Goal: Obtain resource: Download file/media

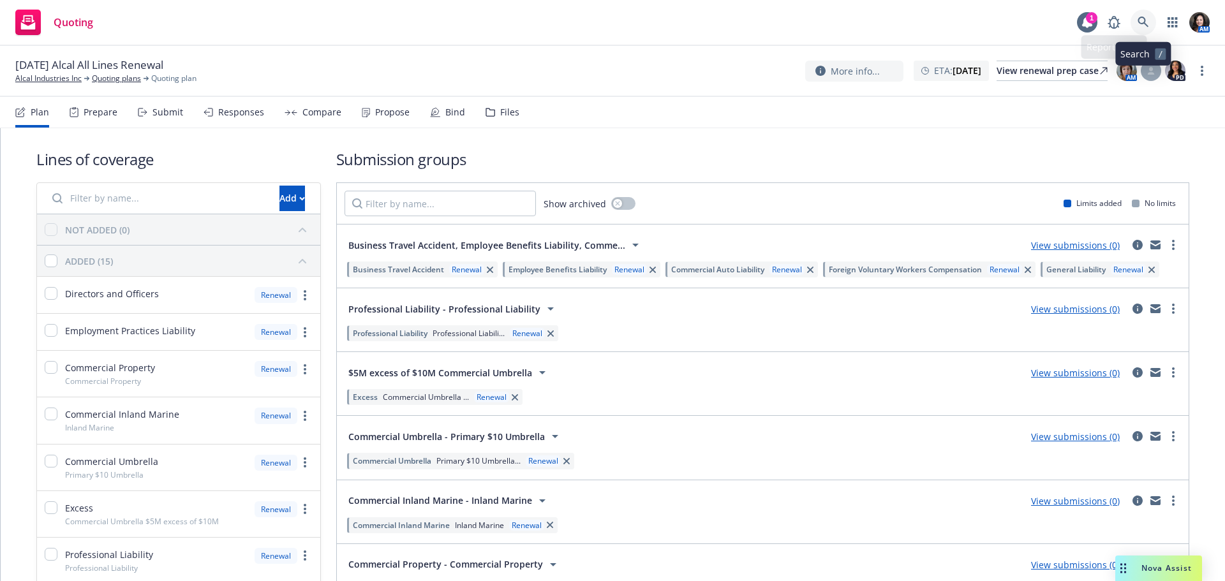
click at [1134, 15] on link at bounding box center [1144, 23] width 26 height 26
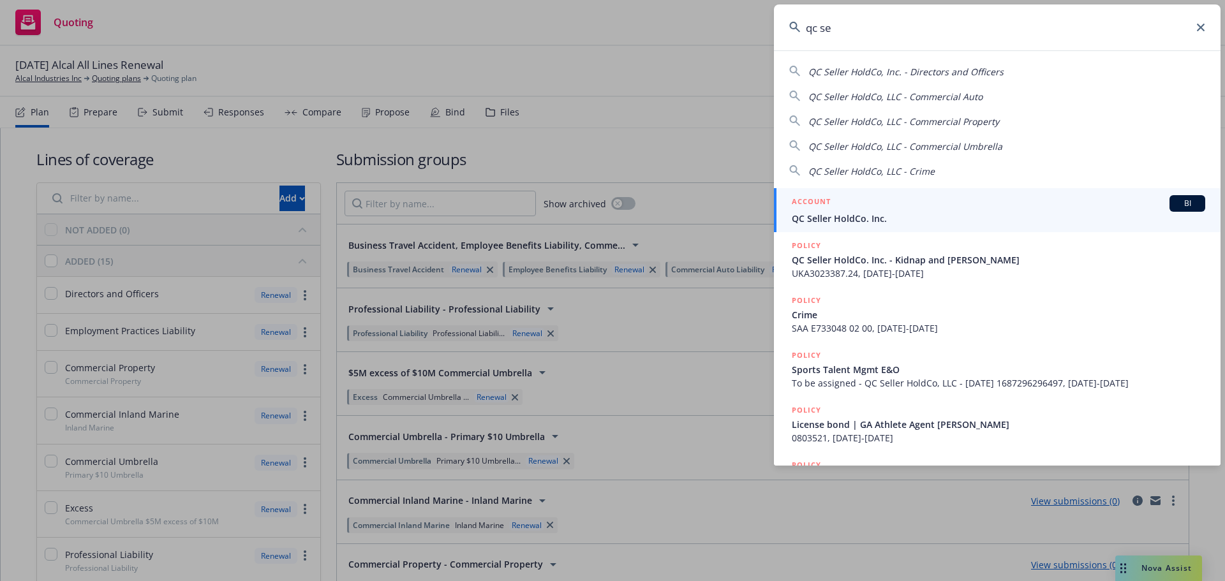
type input "qc se"
click at [933, 211] on div "ACCOUNT BI" at bounding box center [999, 203] width 414 height 17
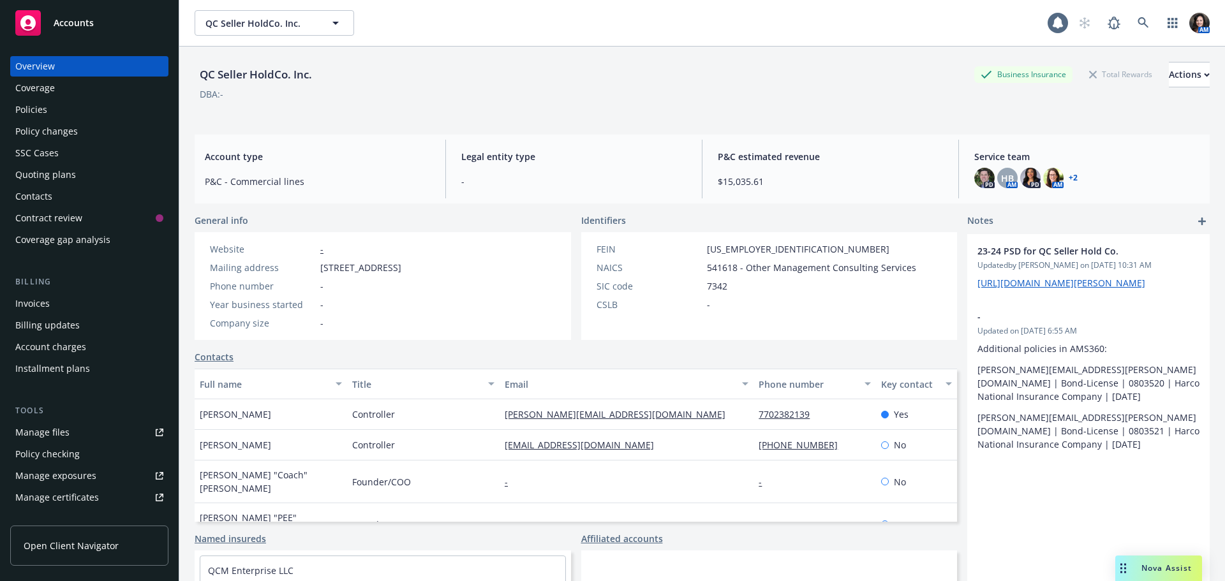
click at [54, 112] on div "Policies" at bounding box center [89, 110] width 148 height 20
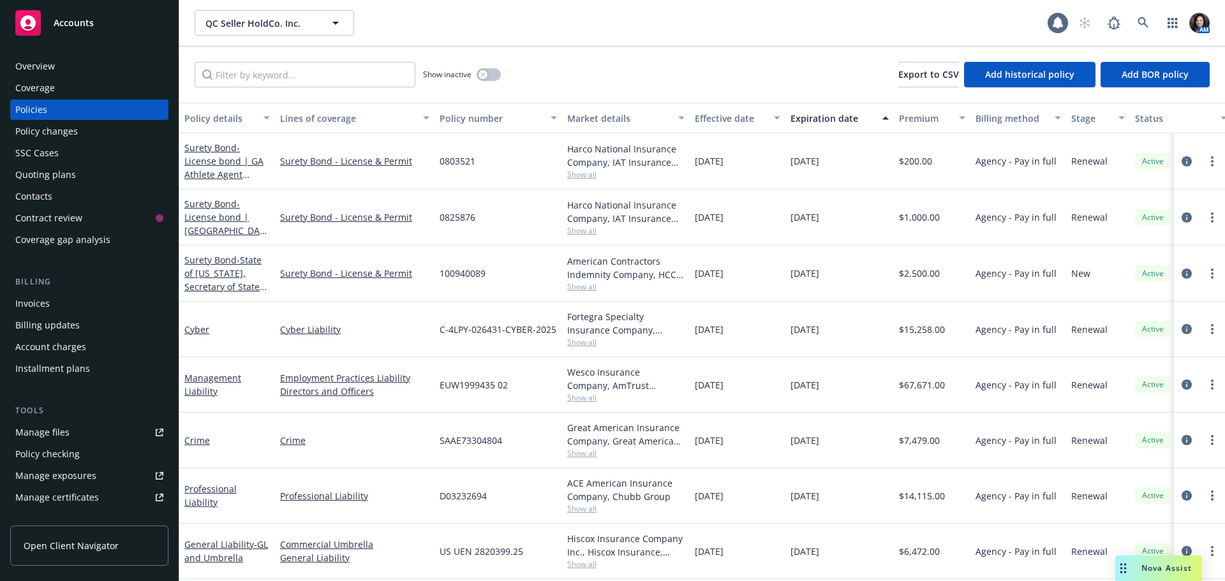
click at [6, 313] on div "Overview Coverage Policies Policy changes SSC Cases Quoting plans Contacts Cont…" at bounding box center [89, 311] width 179 height 541
click at [37, 304] on div "Invoices" at bounding box center [32, 304] width 34 height 20
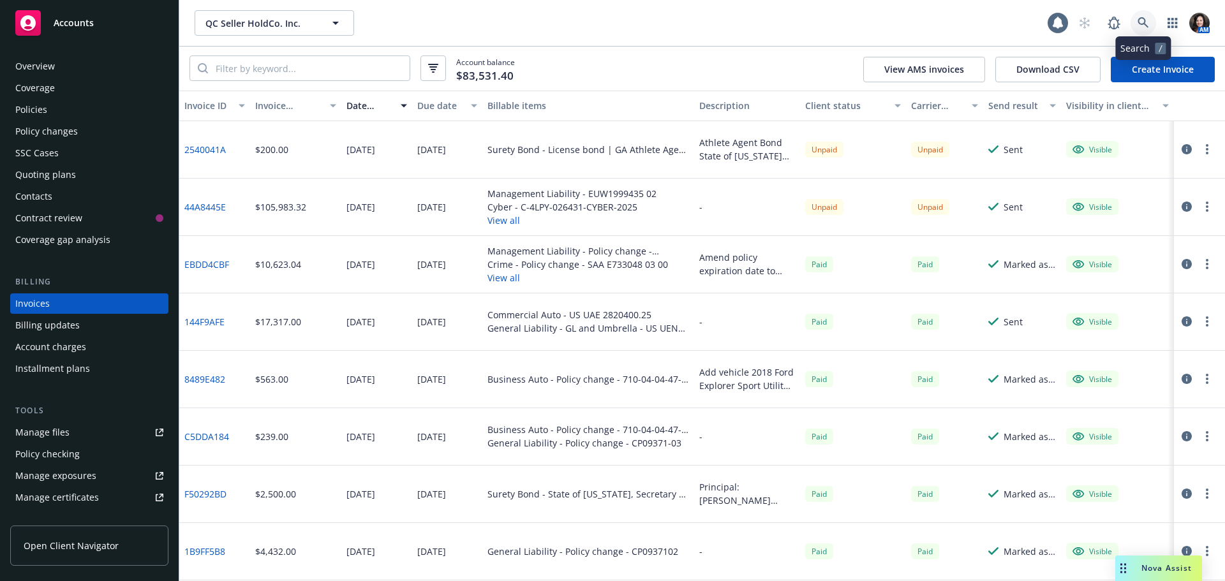
click at [1142, 21] on icon at bounding box center [1143, 22] width 11 height 11
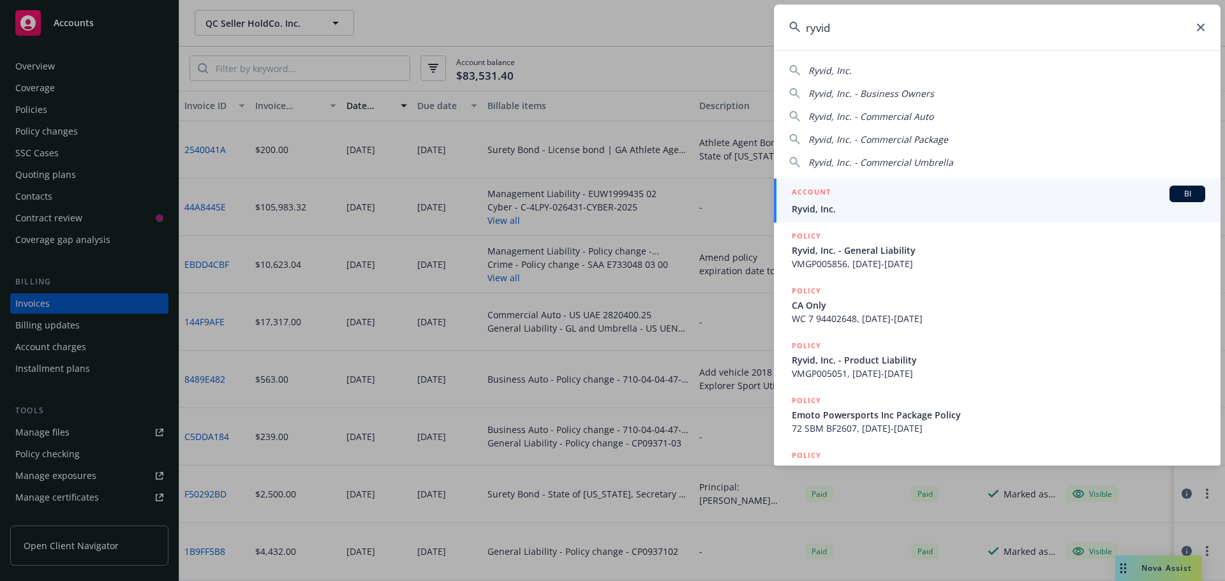
type input "ryvid"
click at [961, 201] on div "ACCOUNT BI" at bounding box center [999, 194] width 414 height 17
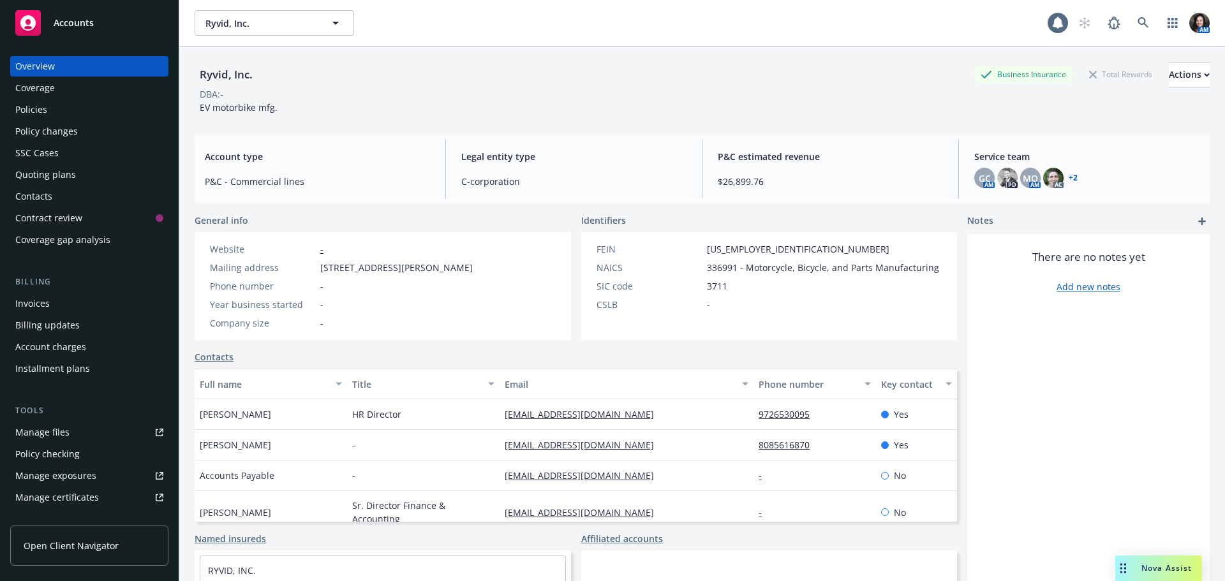
click at [26, 107] on div "Policies" at bounding box center [31, 110] width 32 height 20
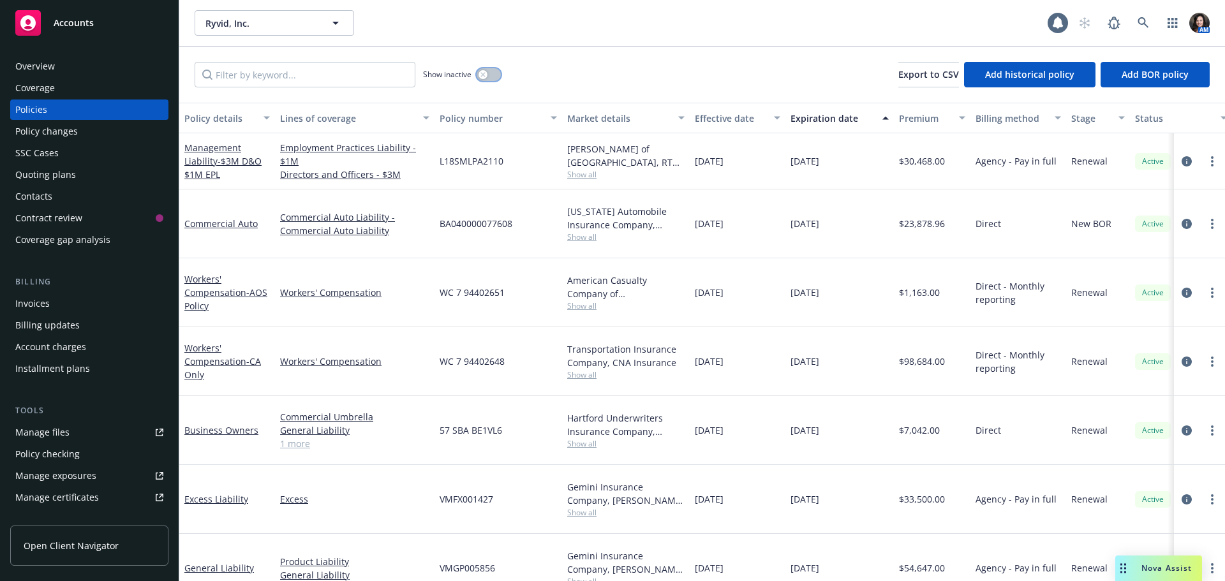
drag, startPoint x: 497, startPoint y: 75, endPoint x: 327, endPoint y: 71, distance: 169.2
click at [495, 75] on button "button" at bounding box center [489, 74] width 24 height 13
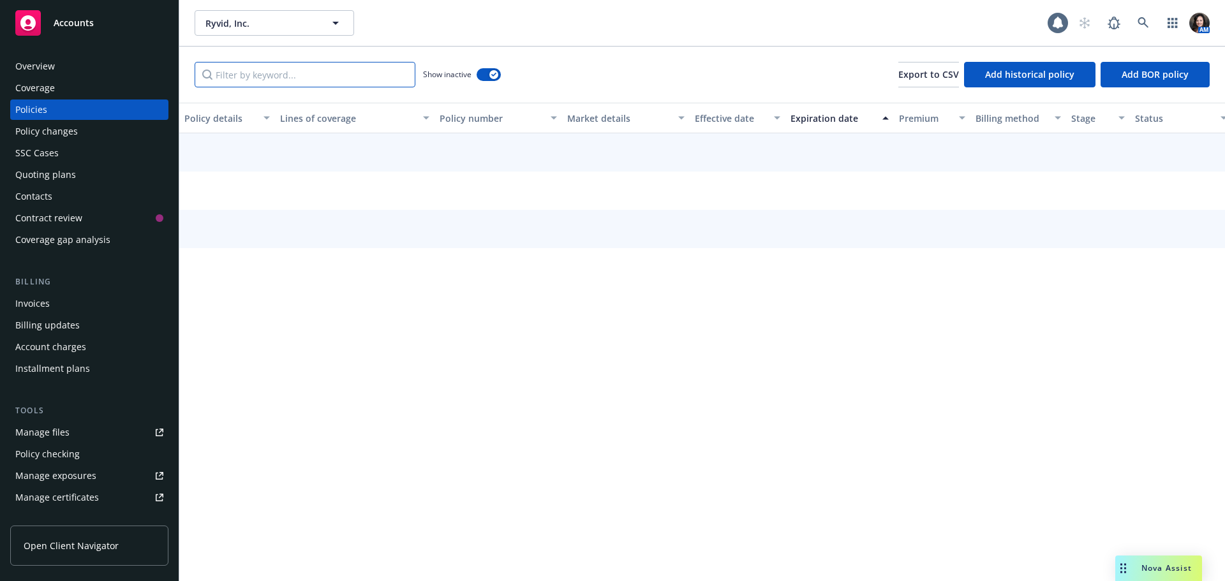
click at [334, 75] on input "Filter by keyword..." at bounding box center [305, 75] width 221 height 26
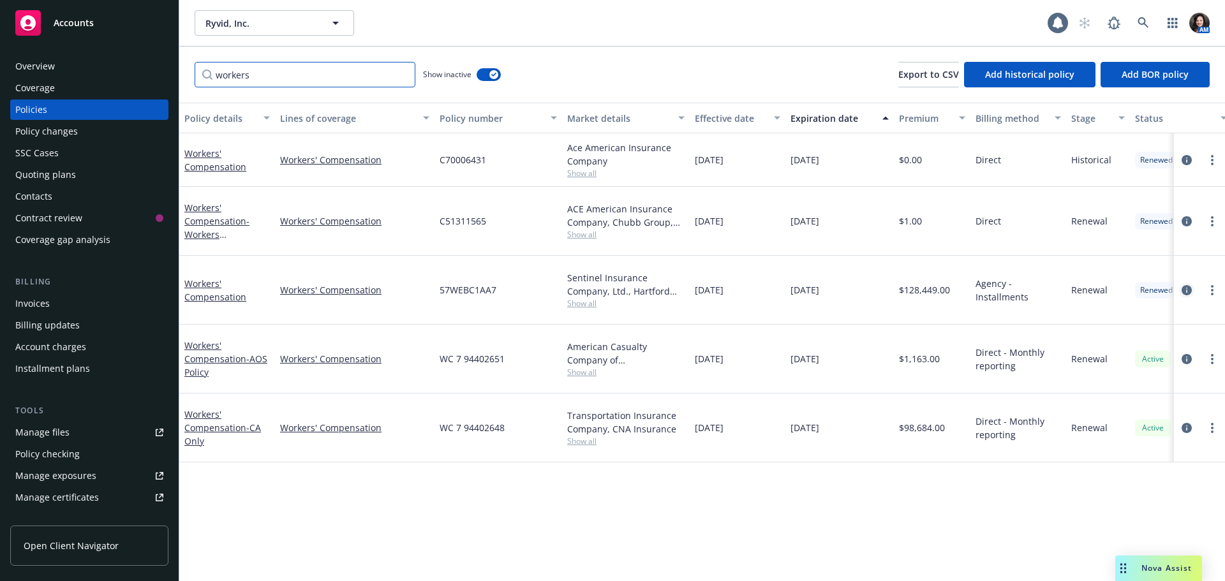
type input "workers"
click at [1185, 285] on icon "circleInformation" at bounding box center [1187, 290] width 10 height 10
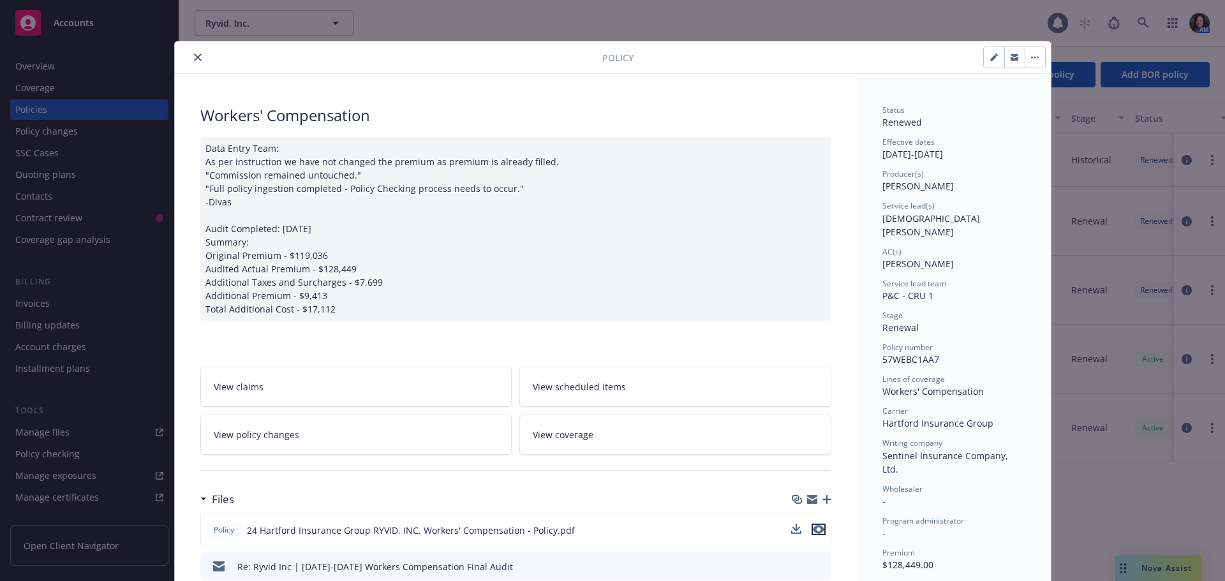
click at [816, 530] on icon "preview file" at bounding box center [818, 529] width 11 height 9
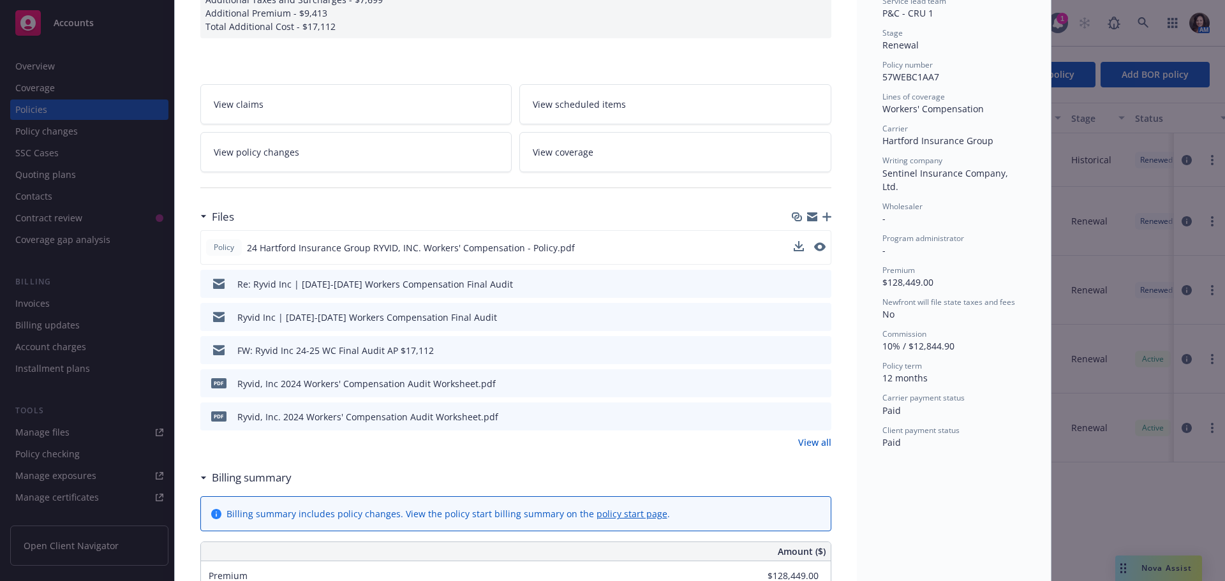
scroll to position [319, 0]
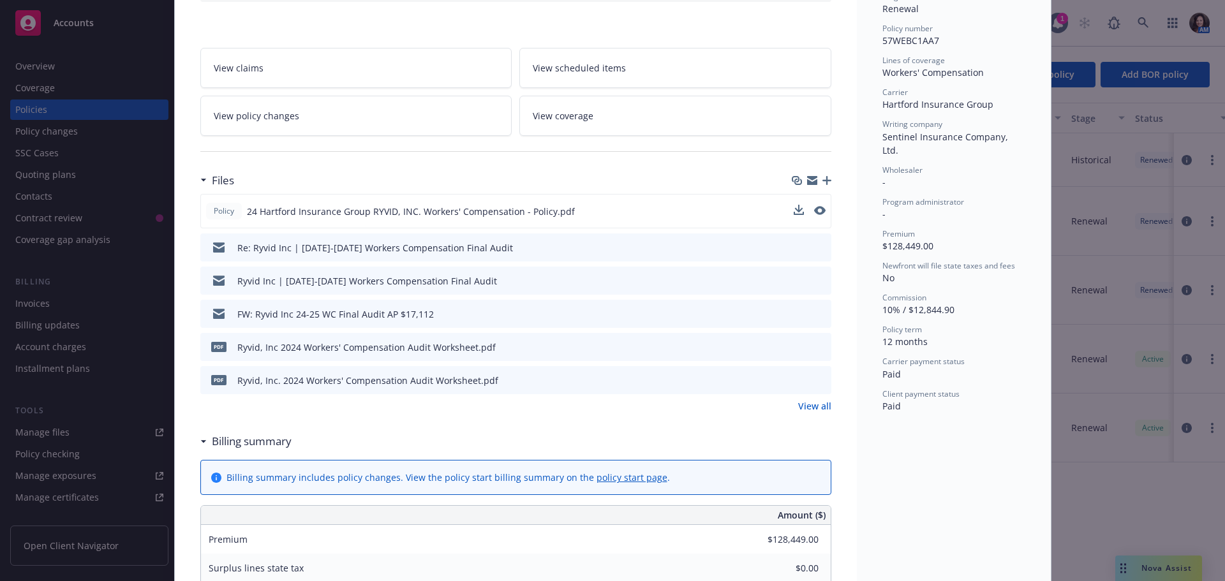
click at [813, 407] on link "View all" at bounding box center [814, 406] width 33 height 13
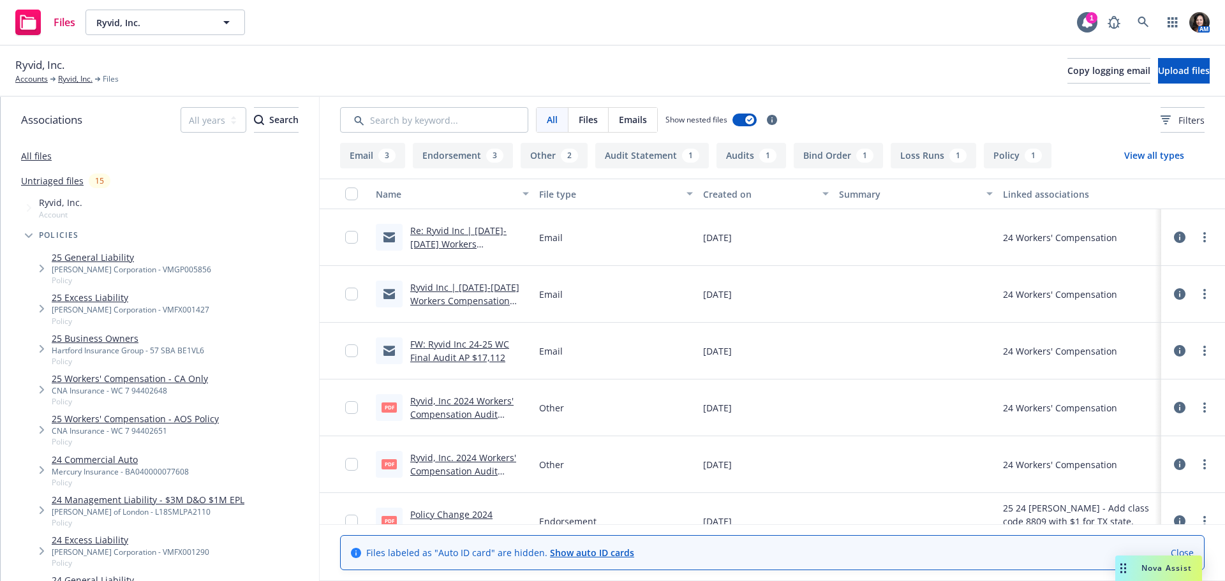
click at [426, 350] on link "FW: Ryvid Inc 24-25 WC Final Audit AP $17,112" at bounding box center [459, 351] width 99 height 26
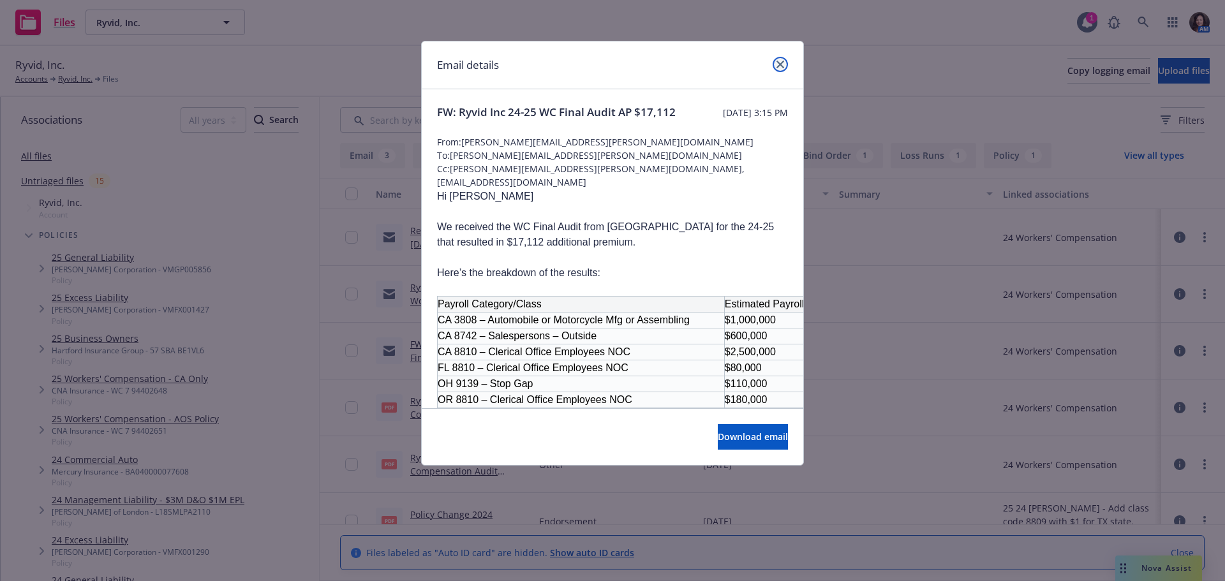
click at [783, 64] on icon "close" at bounding box center [781, 65] width 8 height 8
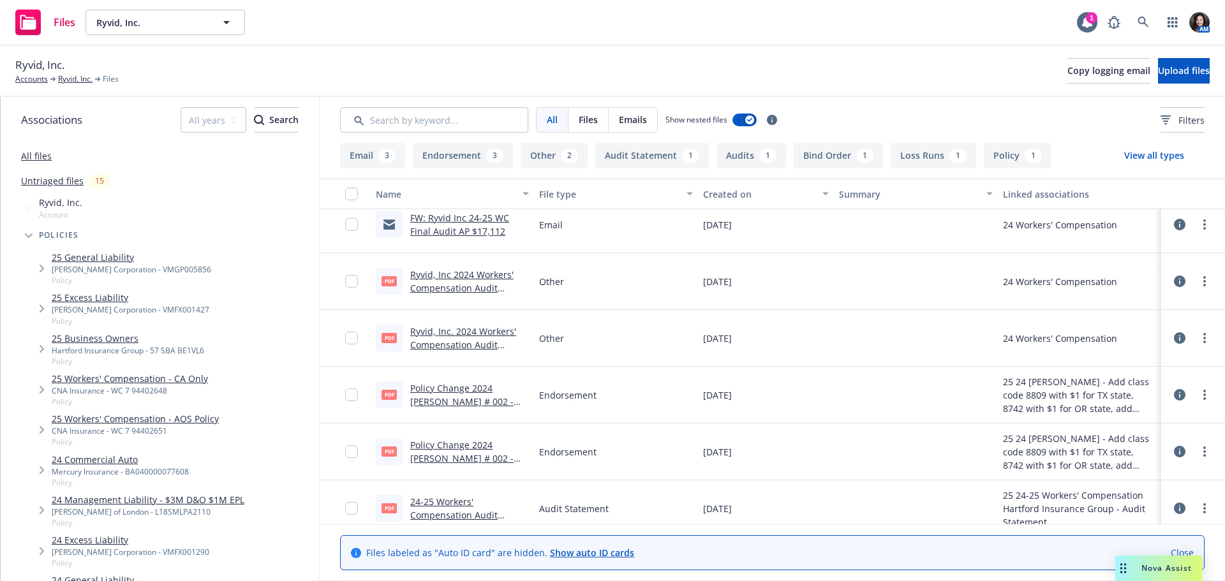
scroll to position [191, 0]
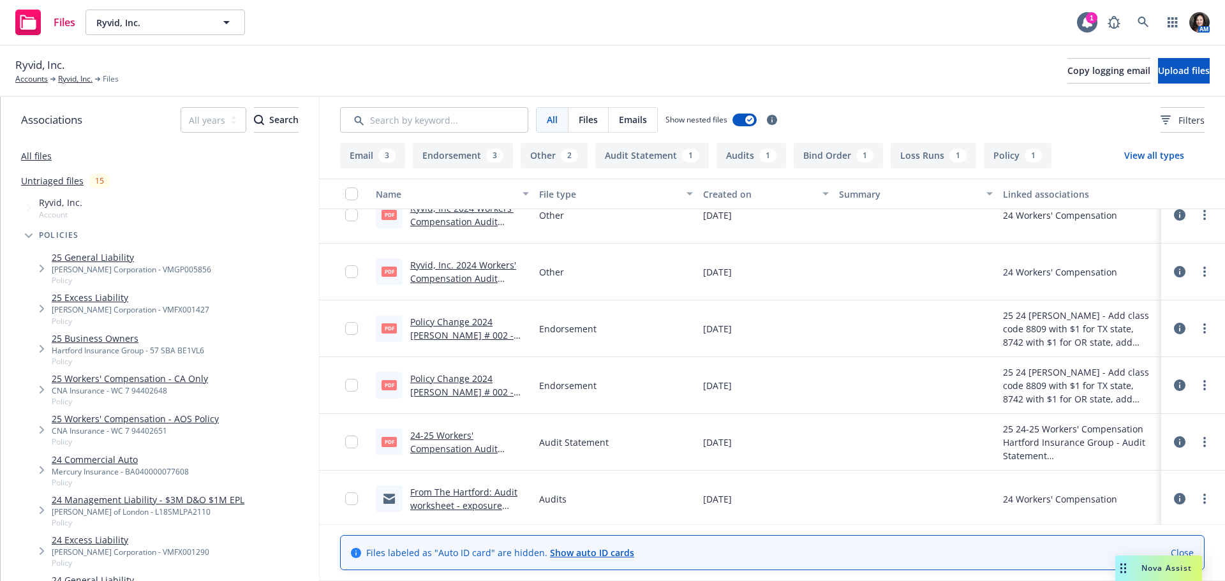
click at [454, 486] on div "From The Hartford: Audit worksheet - exposure variance from audit .msg" at bounding box center [469, 499] width 119 height 27
click at [450, 497] on link "From The Hartford: Audit worksheet - exposure variance from audit .msg" at bounding box center [463, 505] width 107 height 39
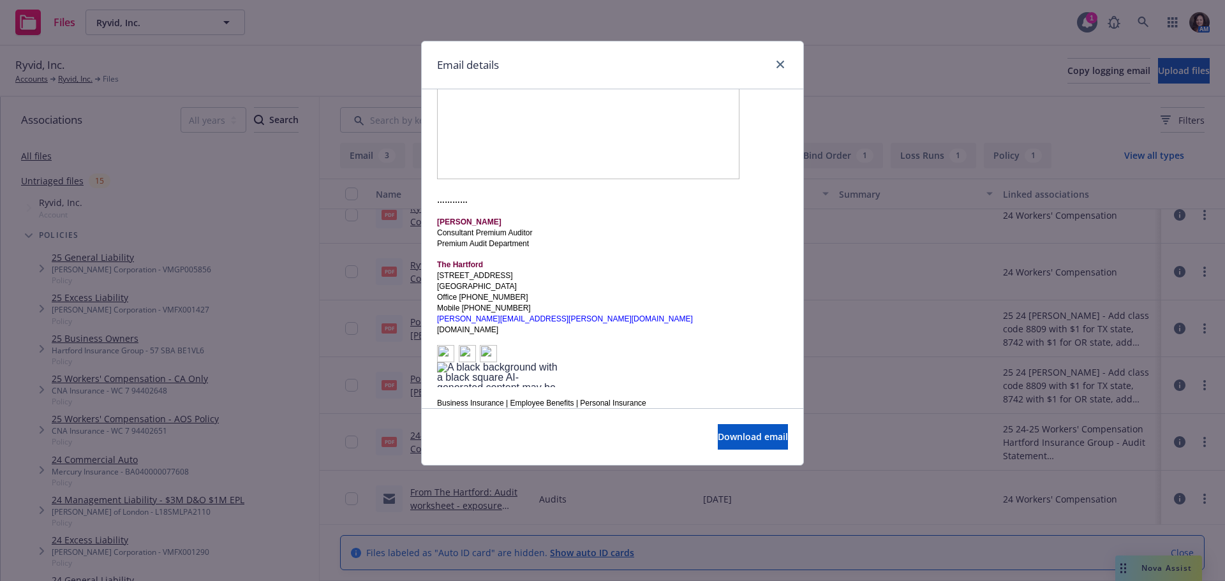
scroll to position [638, 0]
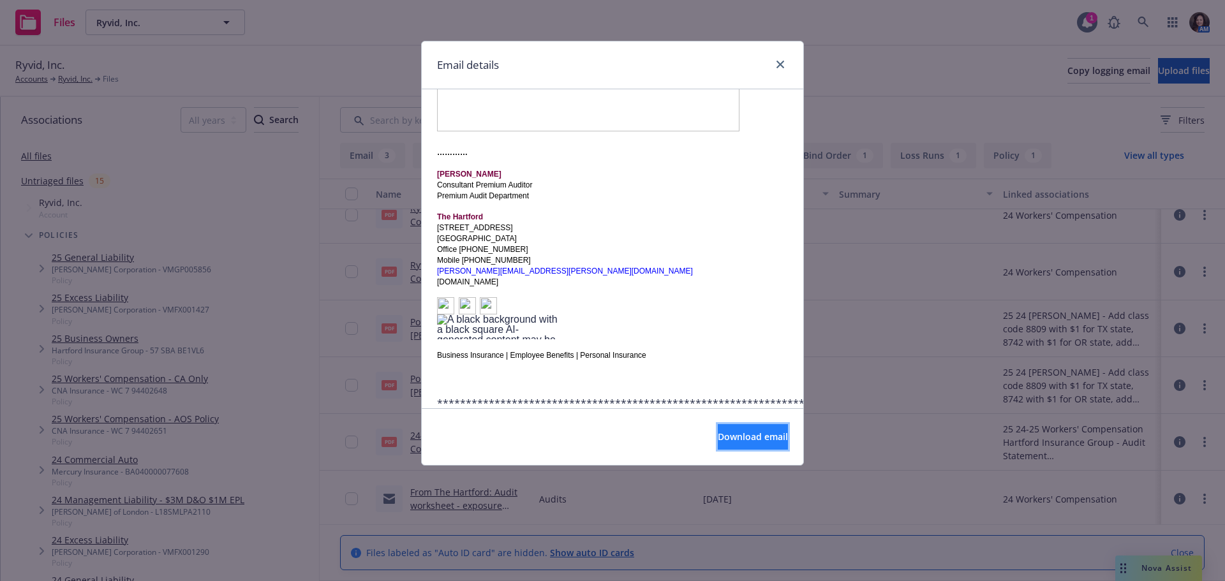
click at [749, 433] on span "Download email" at bounding box center [753, 437] width 70 height 12
drag, startPoint x: 784, startPoint y: 59, endPoint x: 756, endPoint y: 106, distance: 54.4
click at [784, 59] on link "close" at bounding box center [780, 64] width 15 height 15
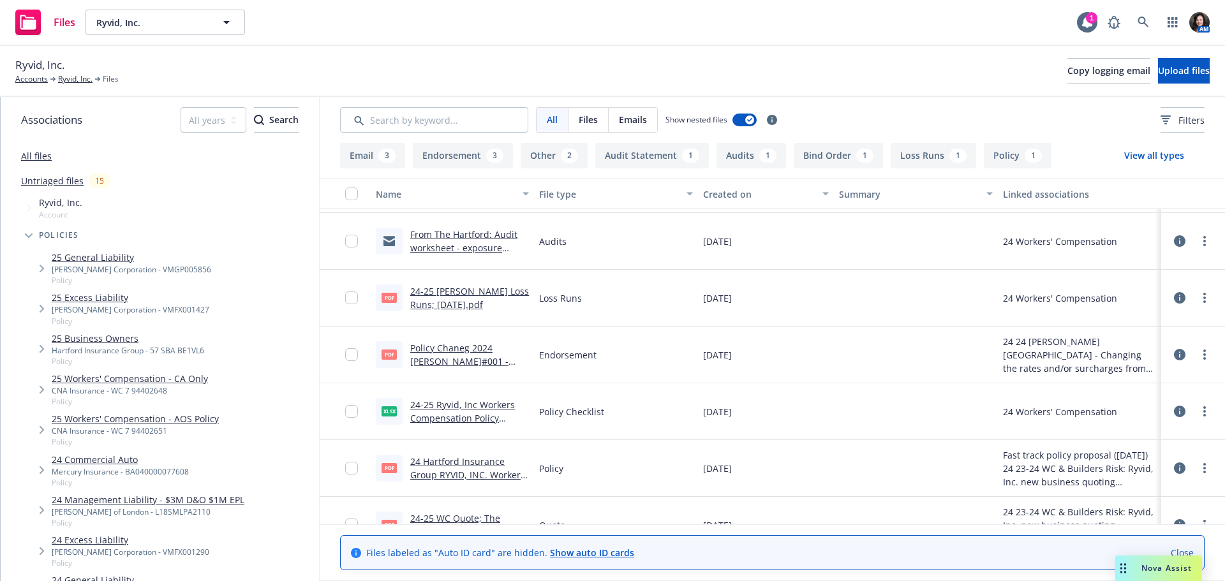
scroll to position [532, 0]
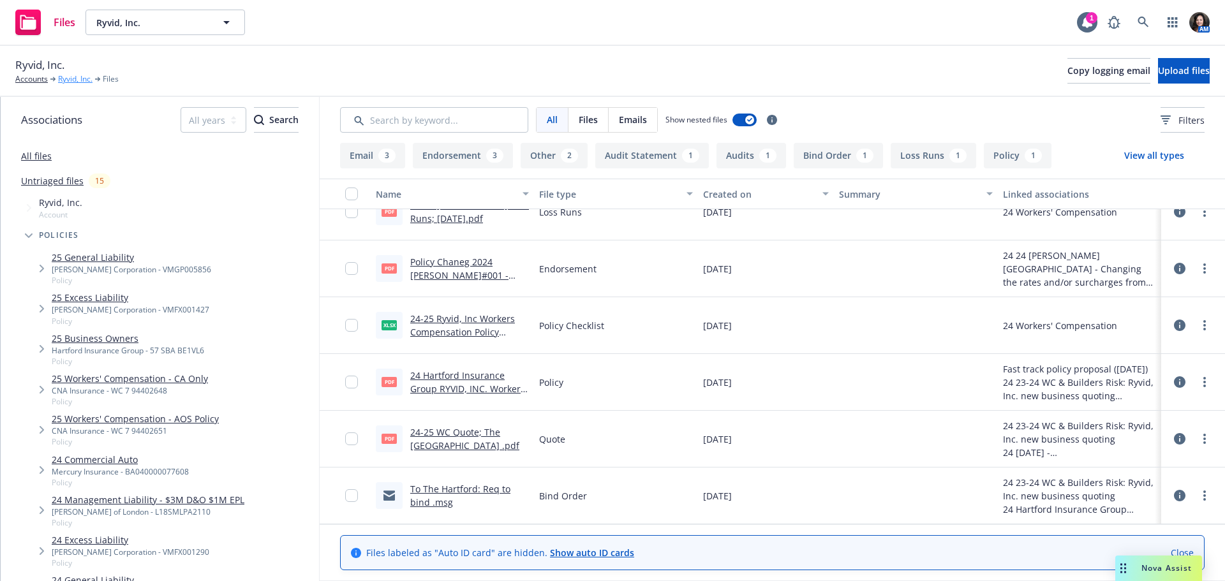
click at [69, 76] on link "Ryvid, Inc." at bounding box center [75, 78] width 34 height 11
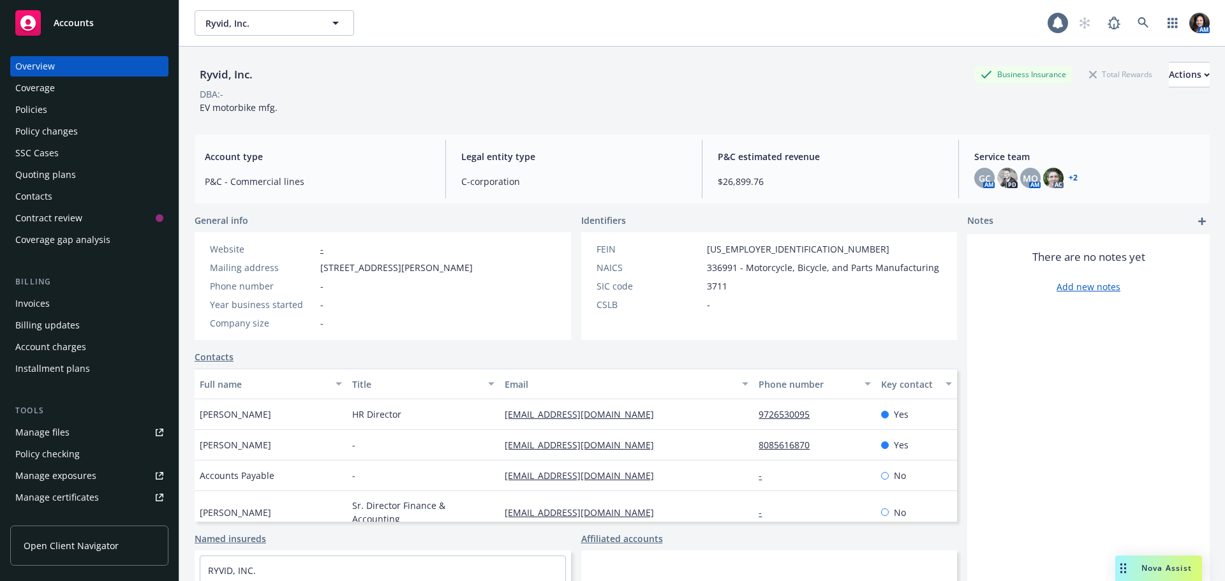
click at [56, 110] on div "Policies" at bounding box center [89, 110] width 148 height 20
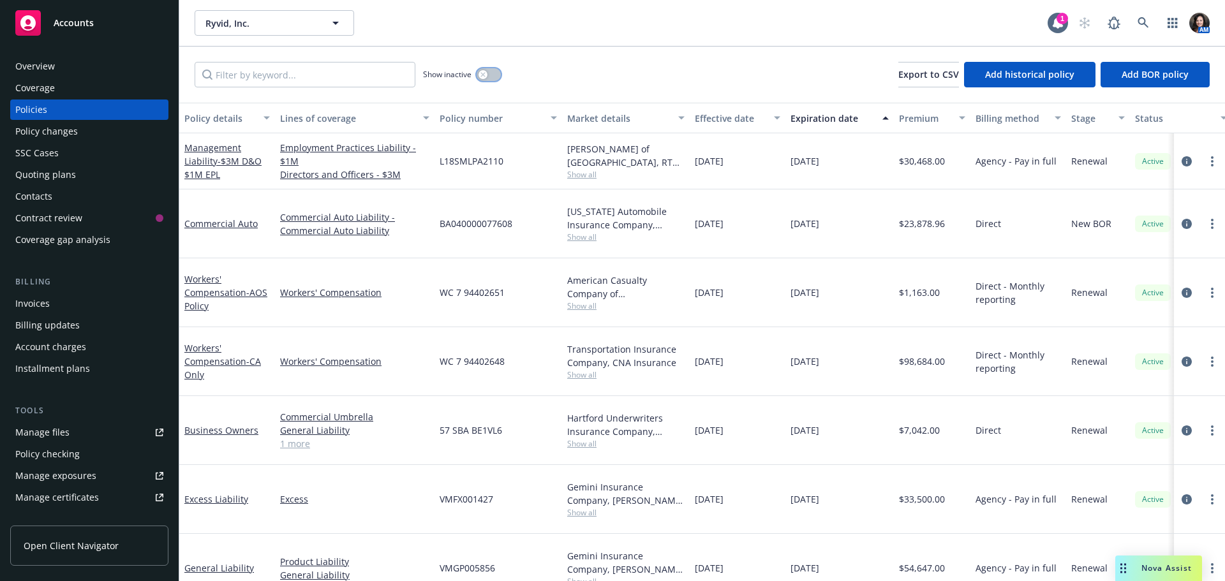
click at [492, 75] on button "button" at bounding box center [489, 74] width 24 height 13
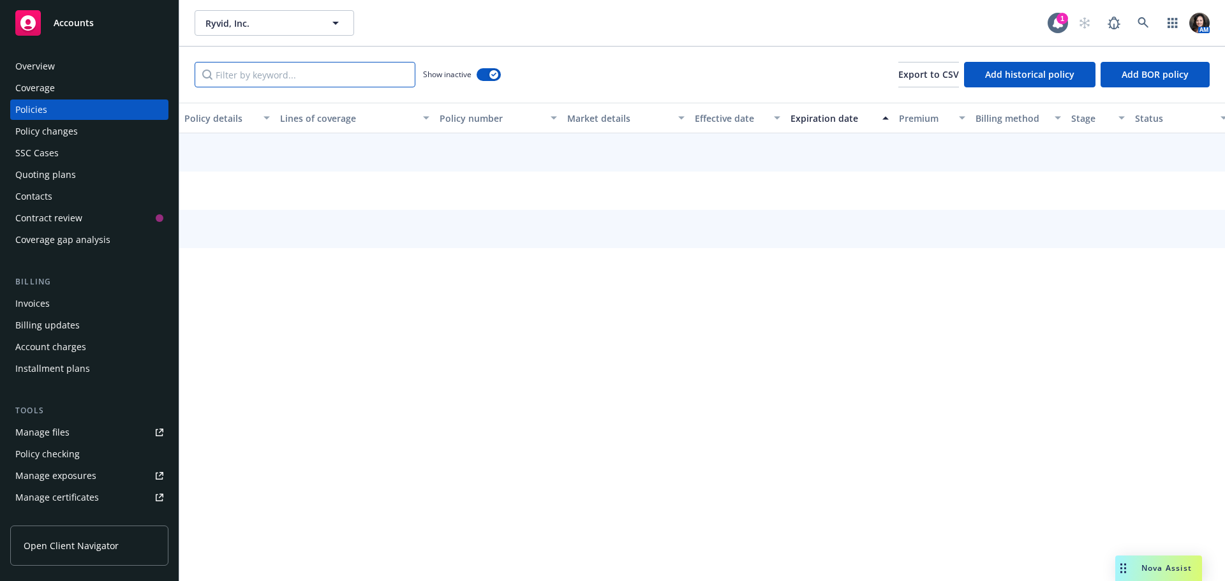
drag, startPoint x: 317, startPoint y: 73, endPoint x: 321, endPoint y: 64, distance: 10.0
click at [316, 72] on input "Filter by keyword..." at bounding box center [305, 75] width 221 height 26
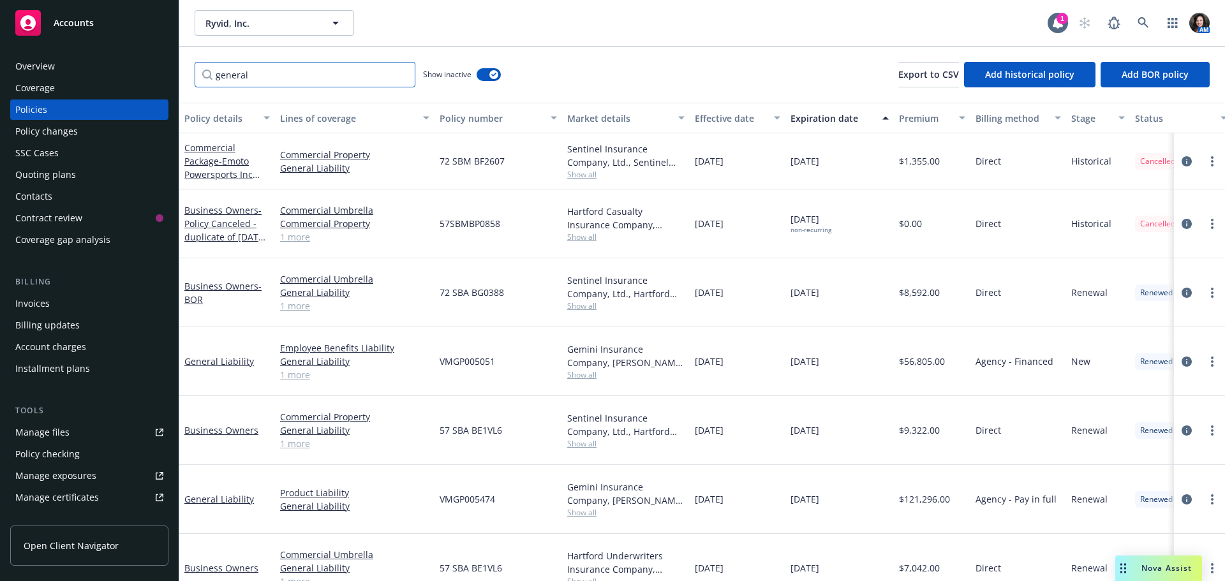
scroll to position [10, 0]
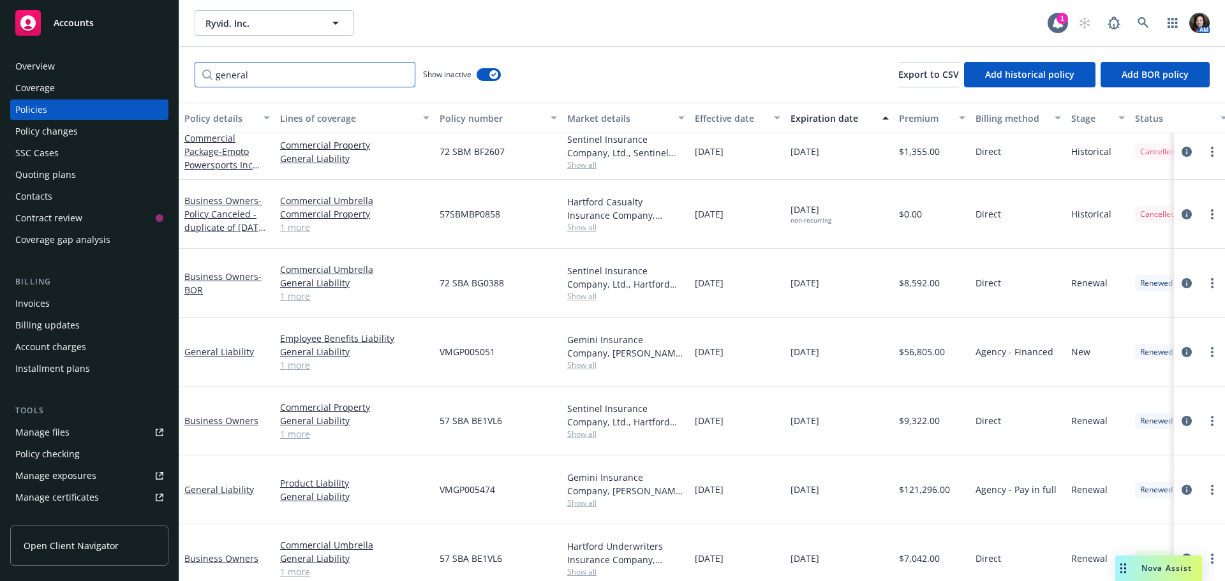
type input "general"
click at [299, 565] on link "1 more" at bounding box center [354, 571] width 149 height 13
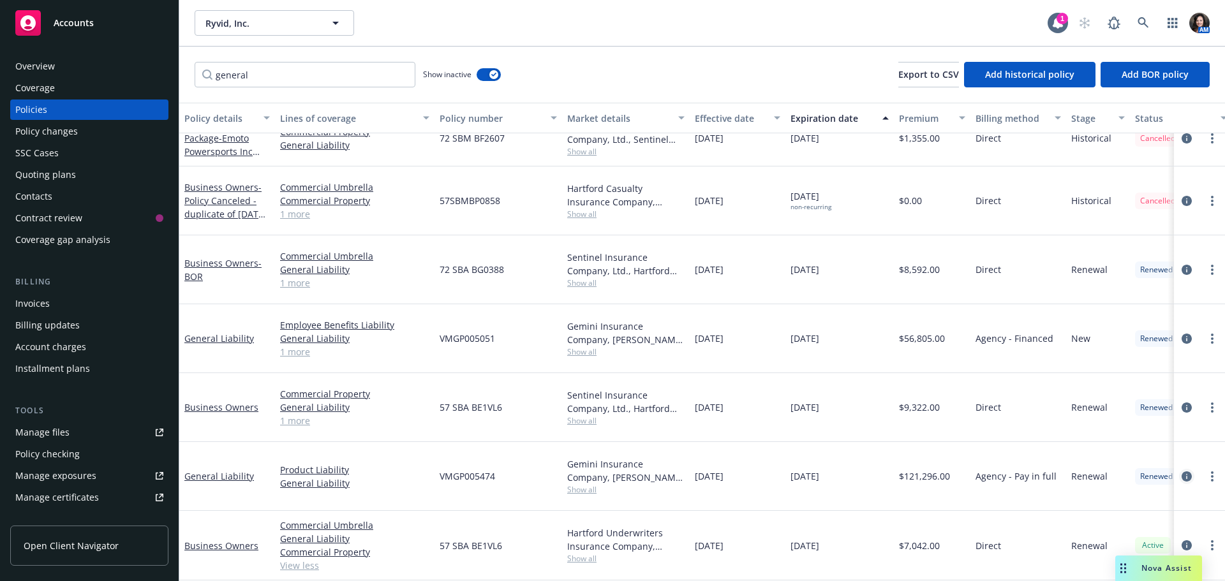
click at [1182, 472] on icon "circleInformation" at bounding box center [1187, 477] width 10 height 10
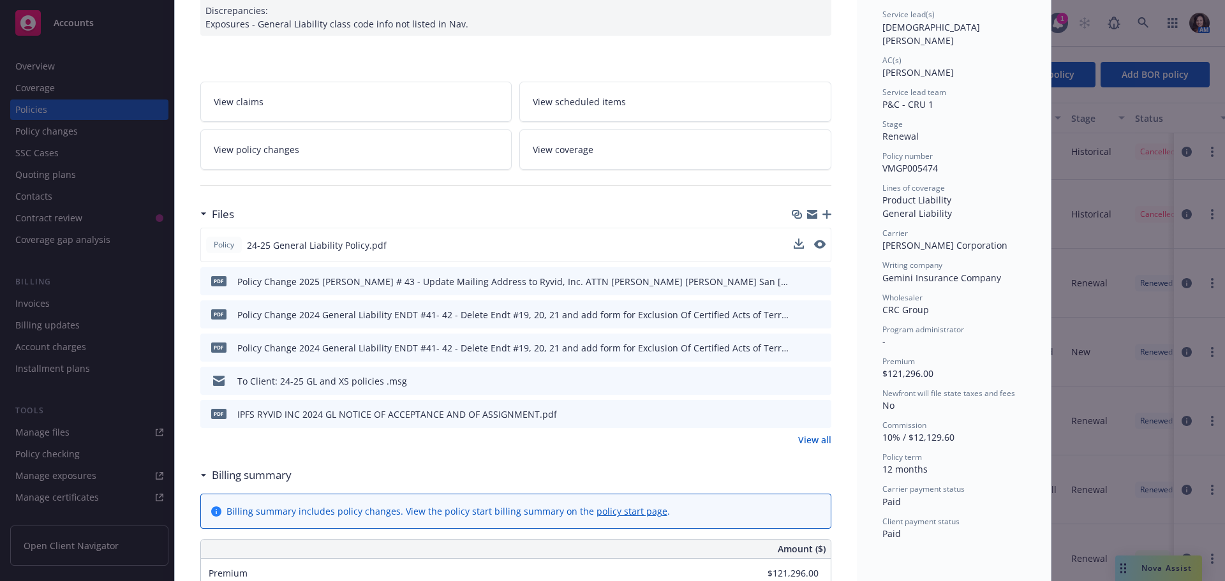
scroll to position [128, 0]
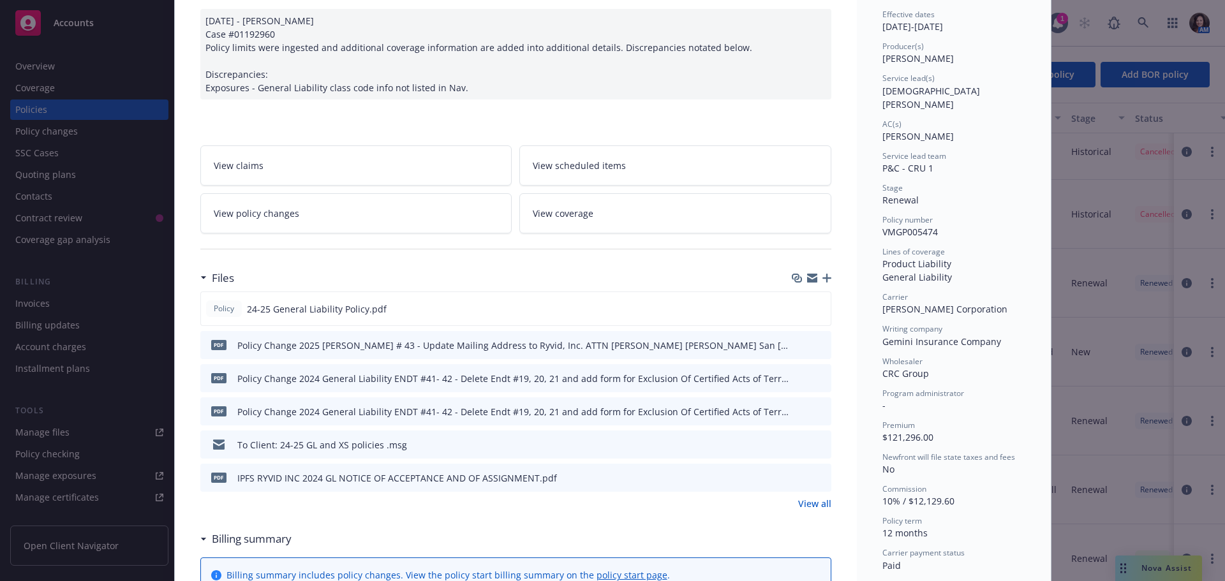
click at [810, 501] on link "View all" at bounding box center [814, 503] width 33 height 13
